Goal: Entertainment & Leisure: Consume media (video, audio)

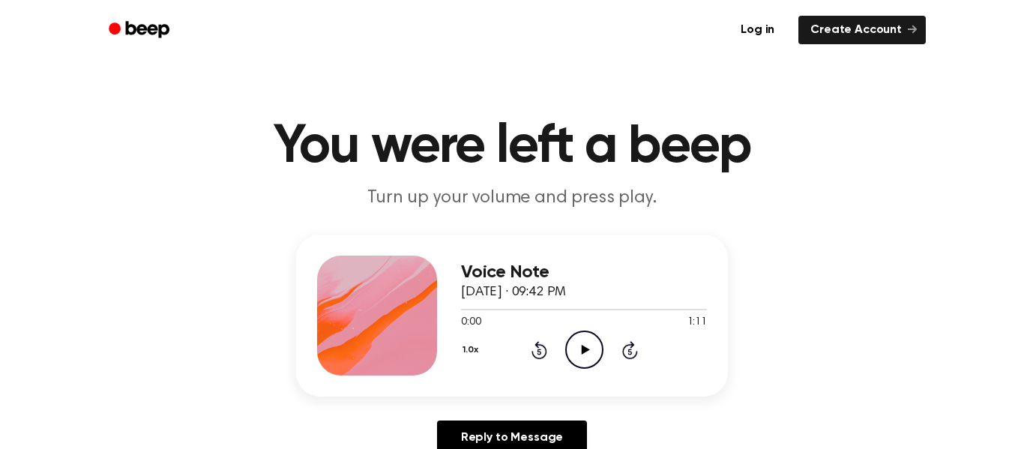
click at [585, 352] on icon at bounding box center [585, 350] width 8 height 10
click at [577, 358] on icon "Play Audio" at bounding box center [584, 350] width 38 height 38
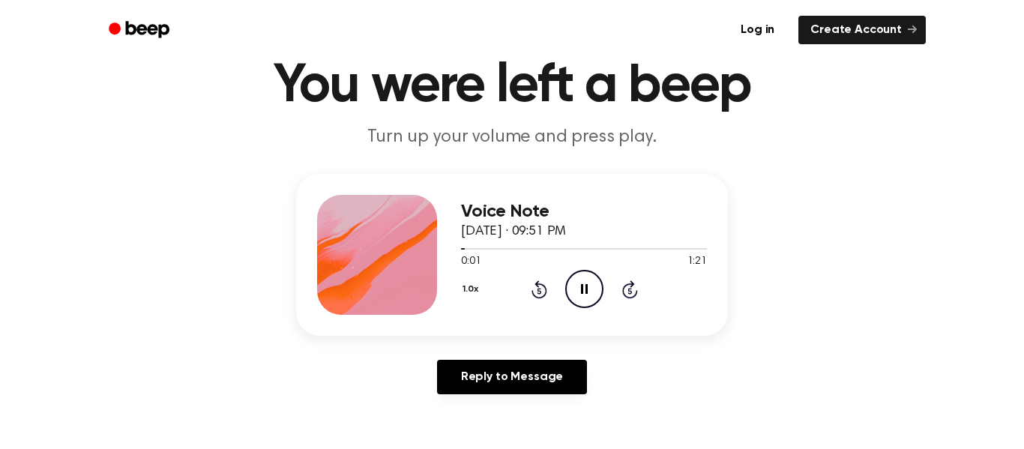
scroll to position [67, 0]
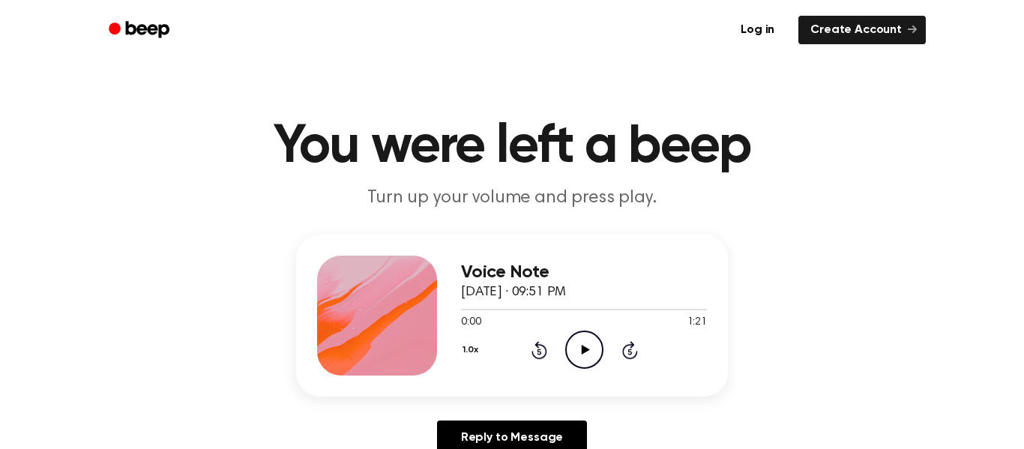
click at [581, 360] on icon "Play Audio" at bounding box center [584, 350] width 38 height 38
